Goal: Find specific page/section: Find specific page/section

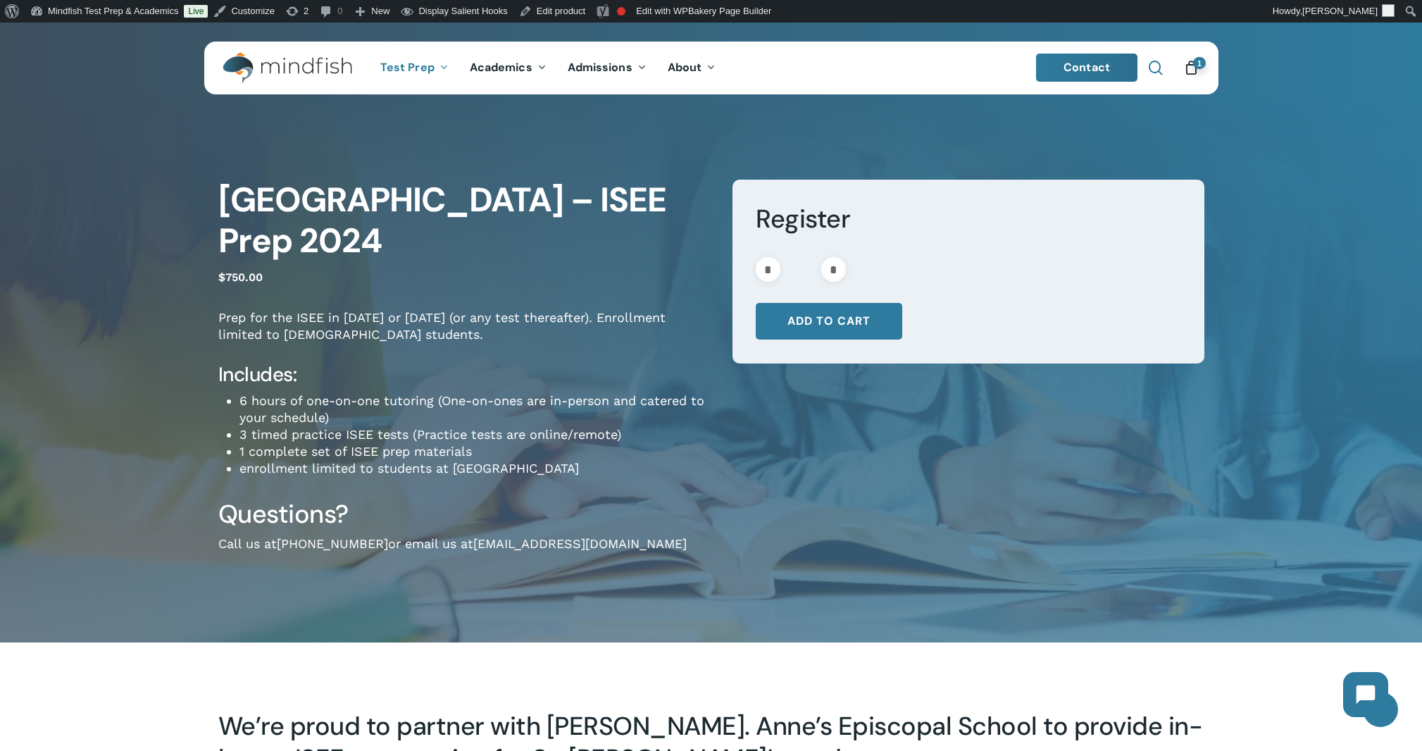
click at [1163, 68] on link "search" at bounding box center [1156, 68] width 17 height 15
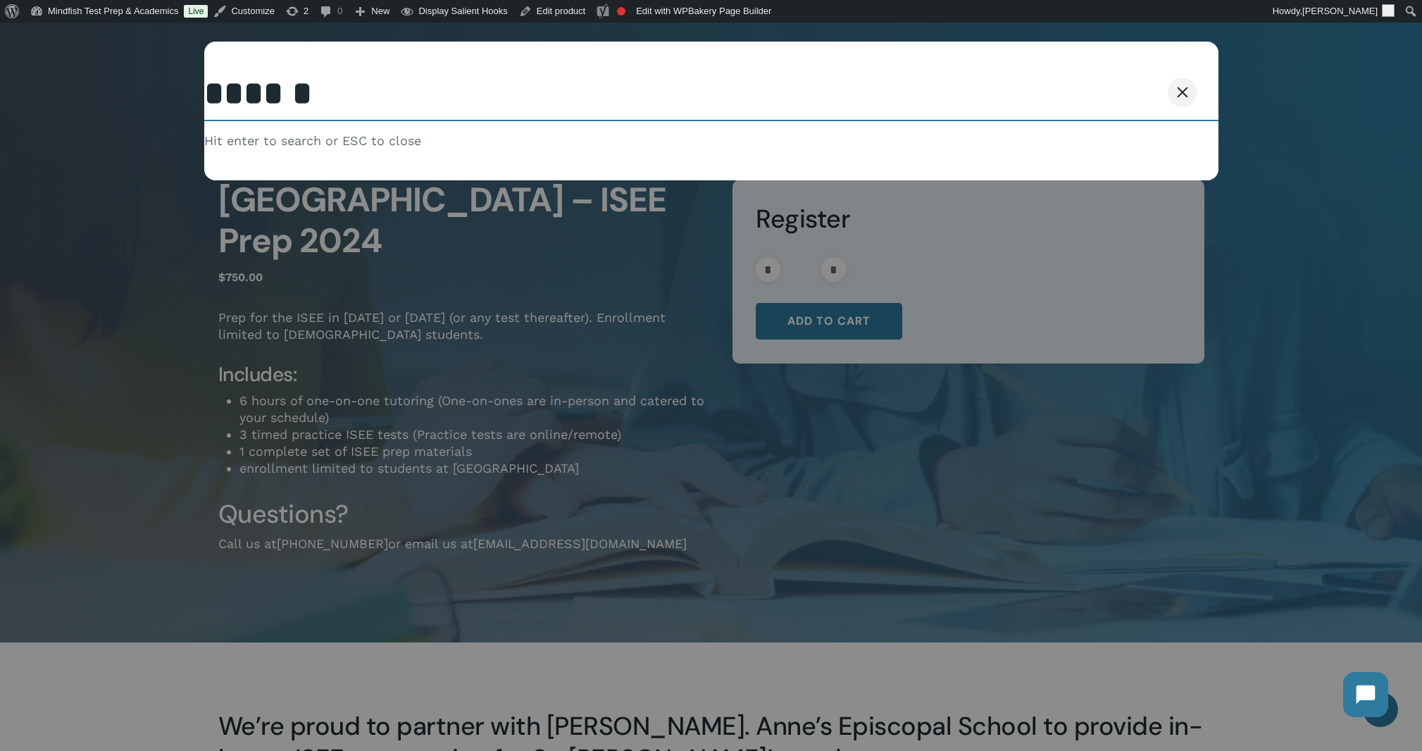
type input "******"
click at [1116, 77] on button "Search" at bounding box center [1148, 92] width 64 height 30
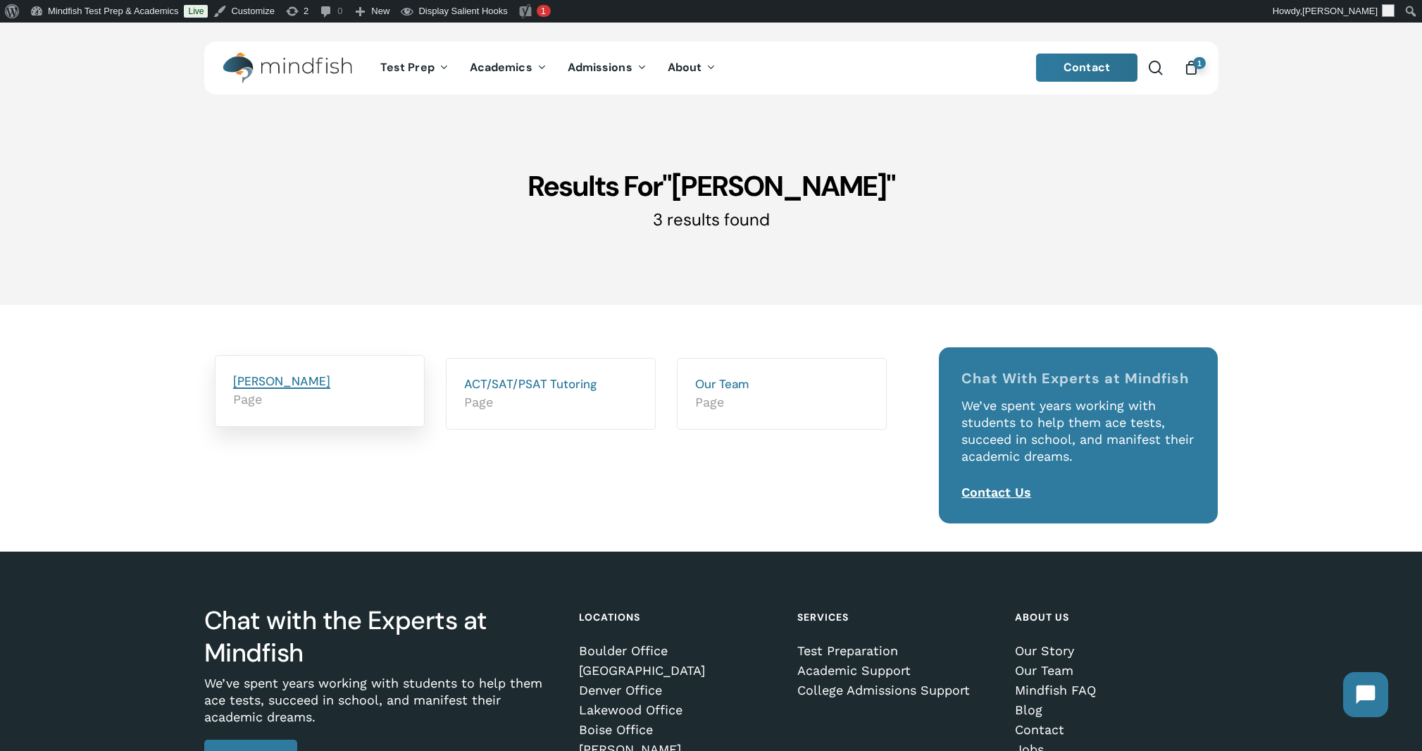
click at [274, 384] on link "Ryan Scukow" at bounding box center [281, 380] width 97 height 15
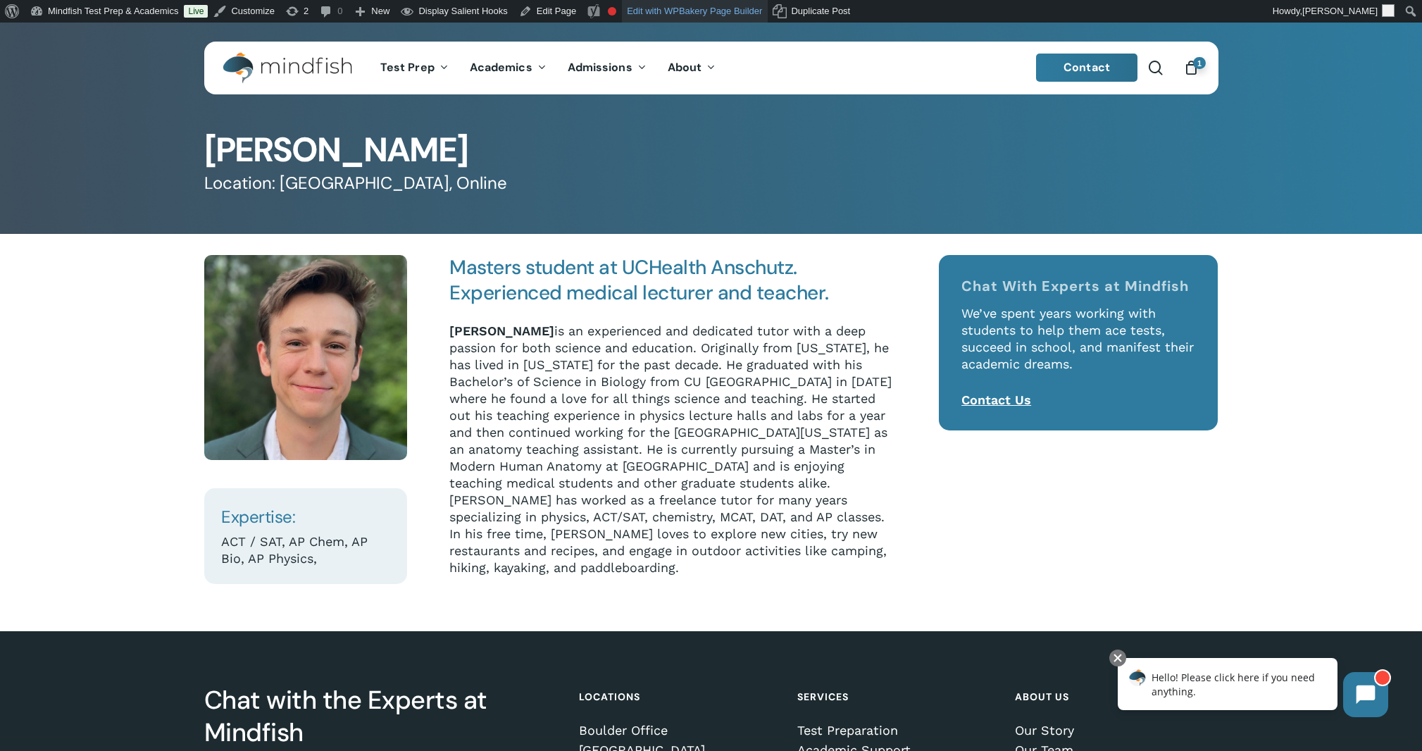
click at [657, 9] on link "Edit with WPBakery Page Builder" at bounding box center [695, 11] width 146 height 23
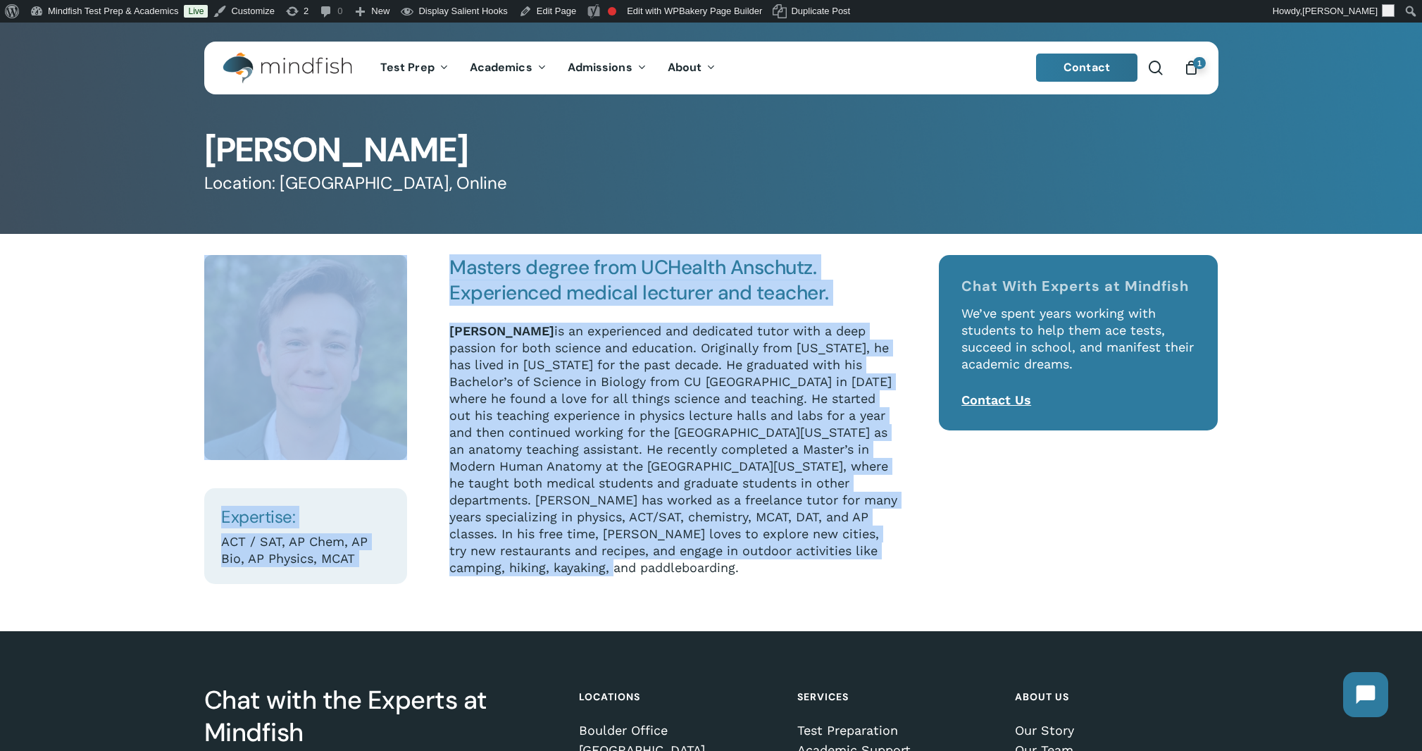
drag, startPoint x: 745, startPoint y: 578, endPoint x: 423, endPoint y: 236, distance: 469.5
click at [423, 236] on div "Expertise: ACT / SAT, AP Chem, AP Bio, AP Physics, MCAT Masters degree from UCH…" at bounding box center [711, 418] width 1014 height 369
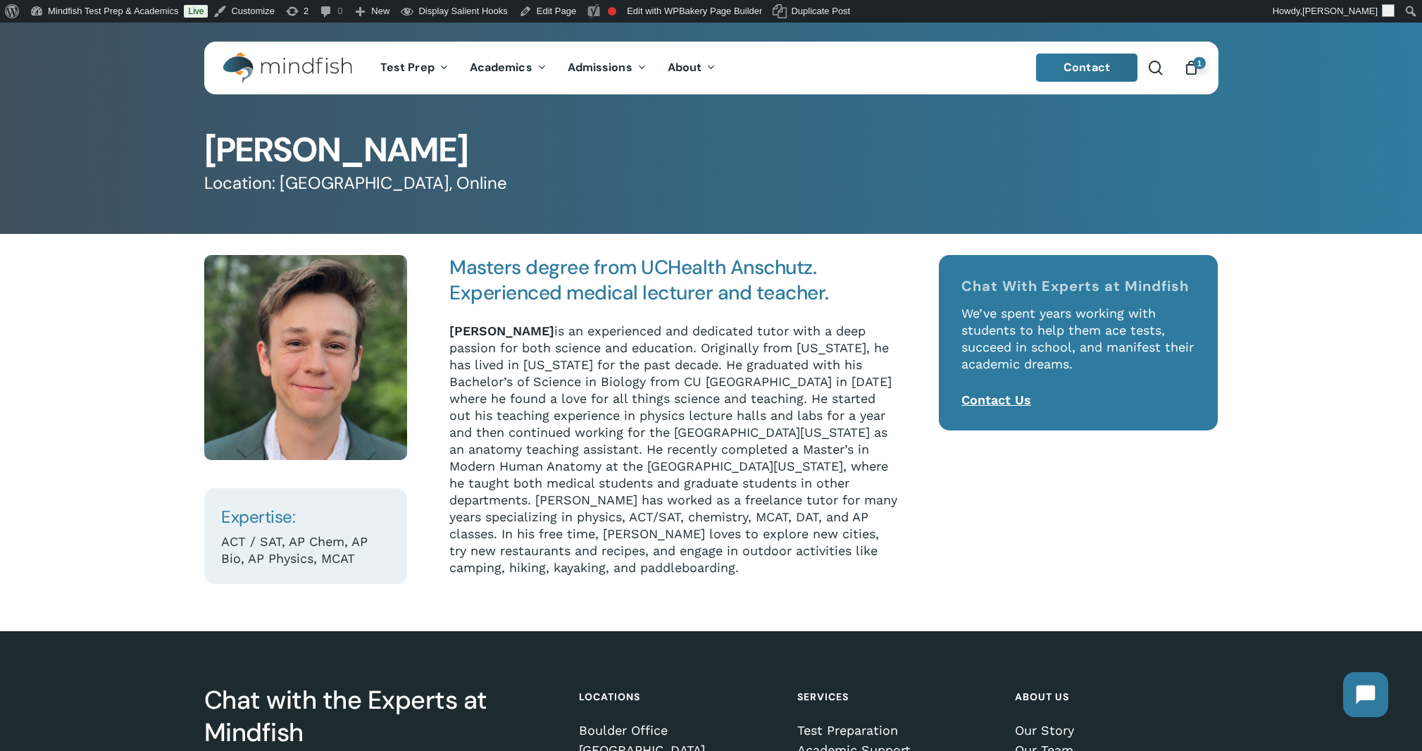
click at [632, 478] on p "Ryan Suckow is an experienced and dedicated tutor with a deep passion for both …" at bounding box center [673, 450] width 449 height 254
